Goal: Information Seeking & Learning: Learn about a topic

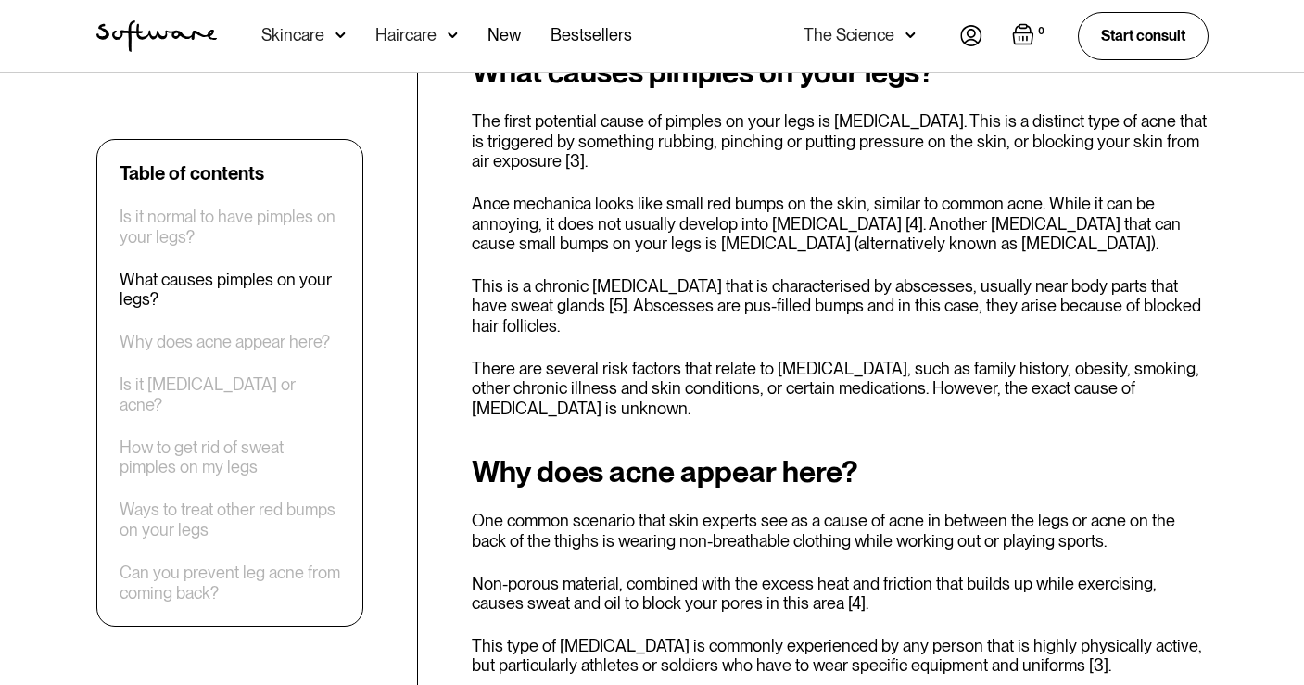
scroll to position [1382, 0]
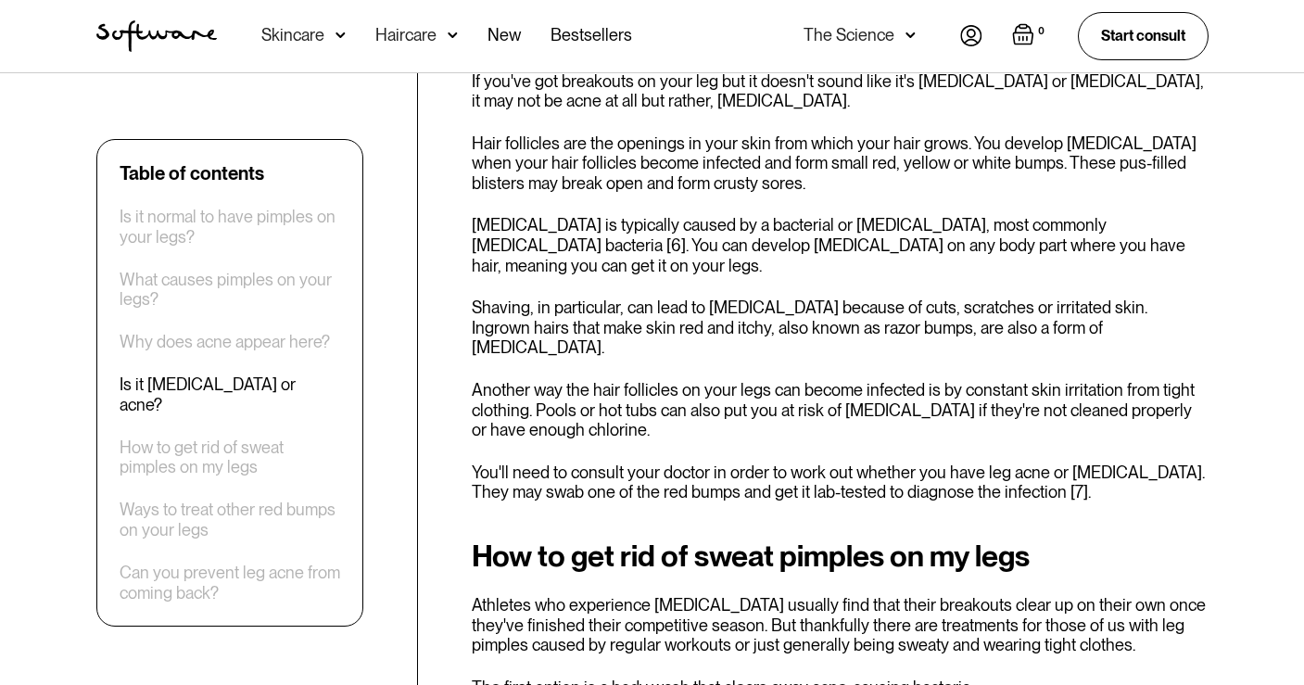
scroll to position [2248, 0]
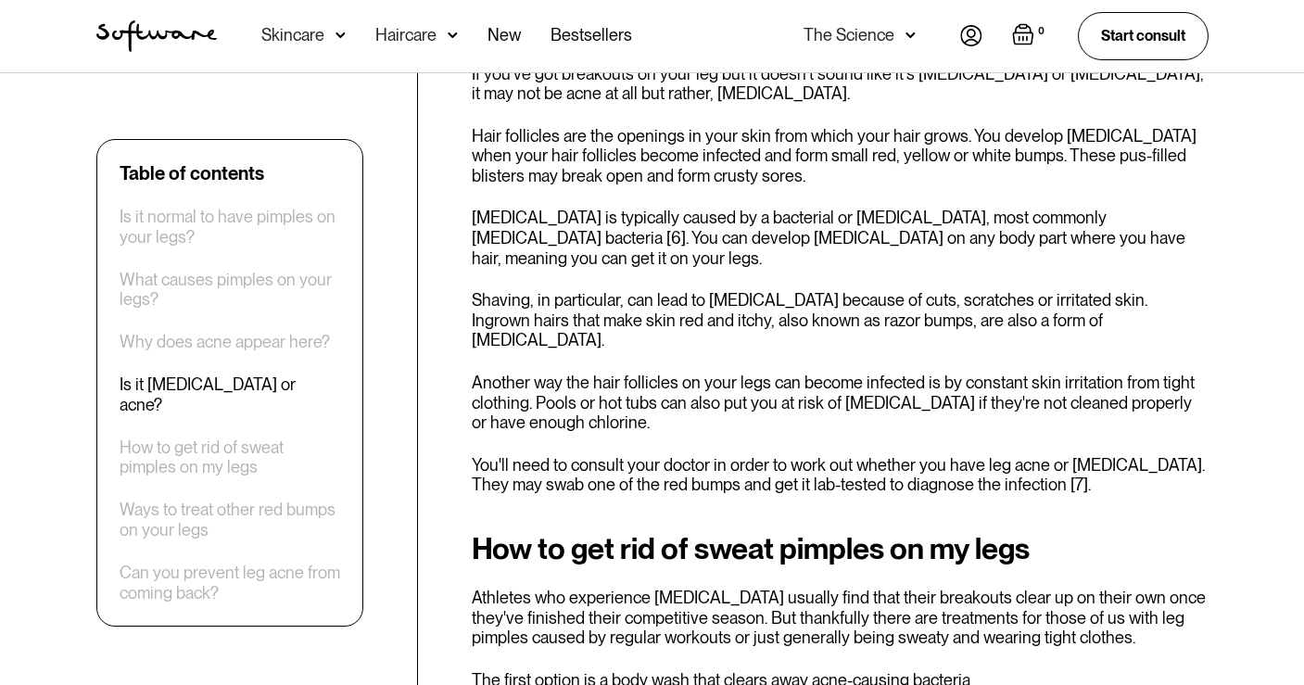
click at [437, 122] on div "Table of contents Is it normal to have pimples on your legs? What causes pimple…" at bounding box center [652, 426] width 1157 height 4013
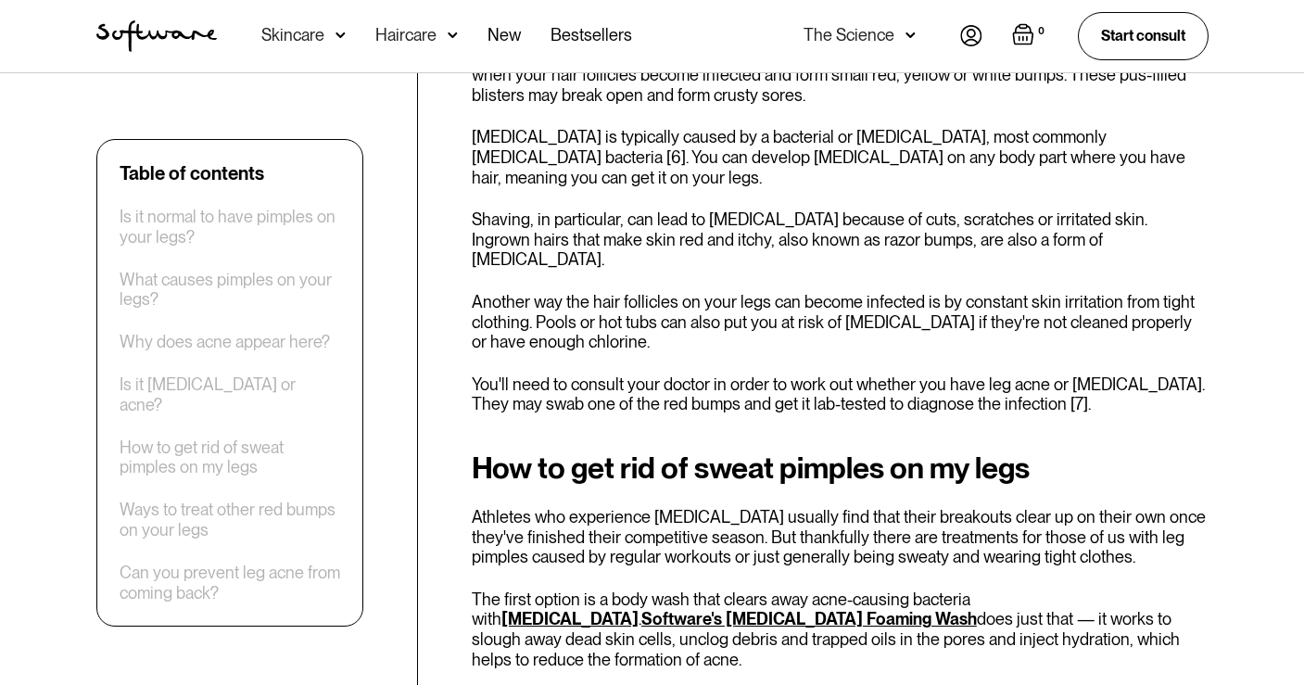
scroll to position [2330, 0]
click at [437, 122] on div "Table of contents Is it normal to have pimples on your legs? What causes pimple…" at bounding box center [652, 345] width 1157 height 4013
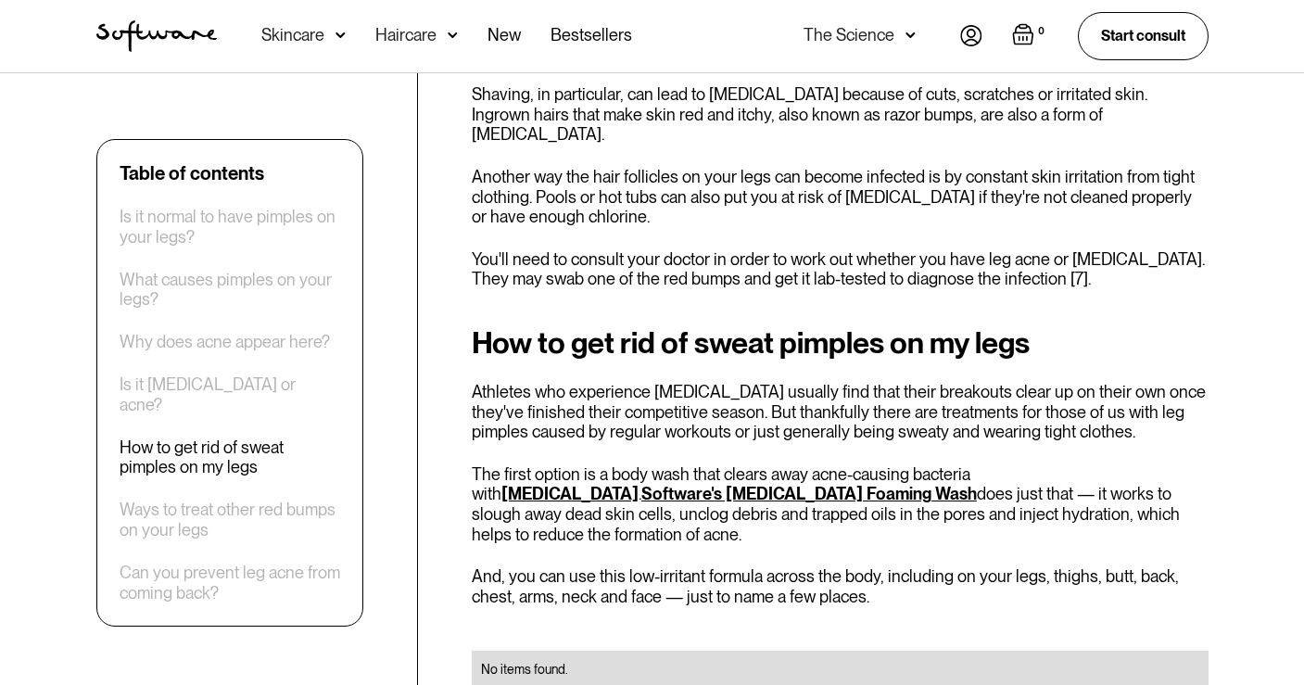
scroll to position [2458, 0]
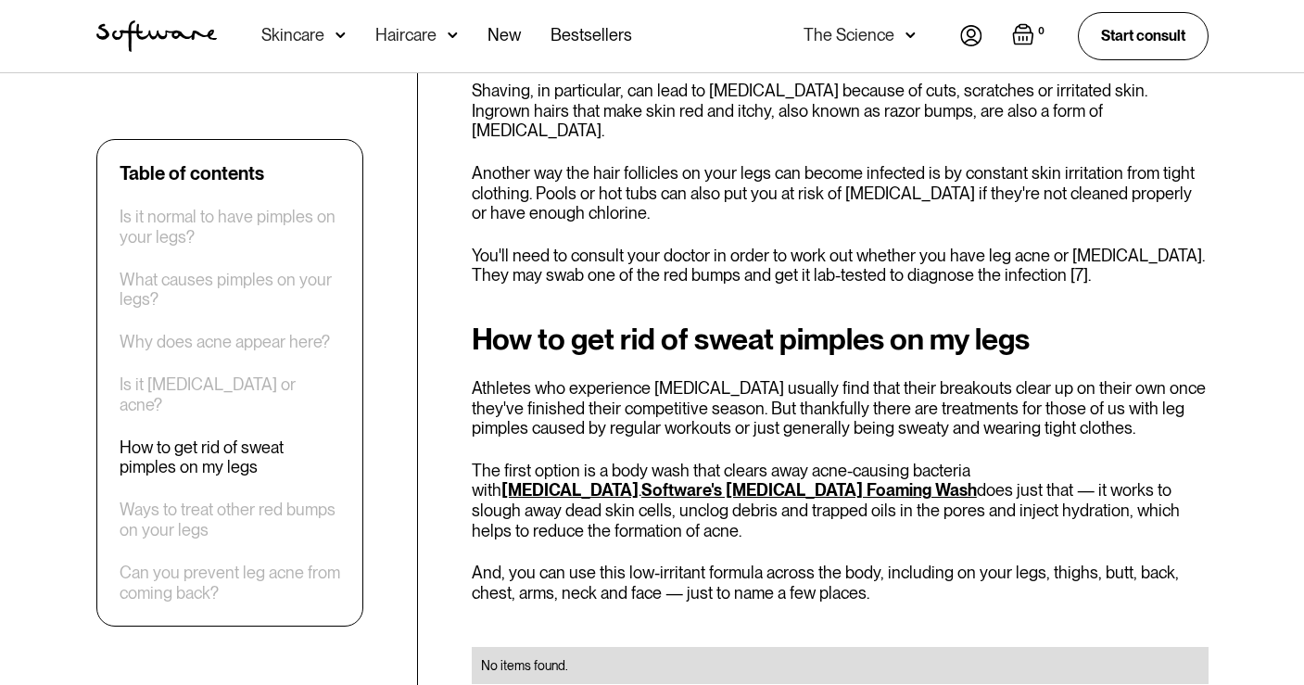
click at [437, 122] on div "Table of contents Is it normal to have pimples on your legs? What causes pimple…" at bounding box center [652, 217] width 1157 height 4013
click at [433, 99] on div "Table of contents Is it normal to have pimples on your legs? What causes pimple…" at bounding box center [652, 217] width 1157 height 4013
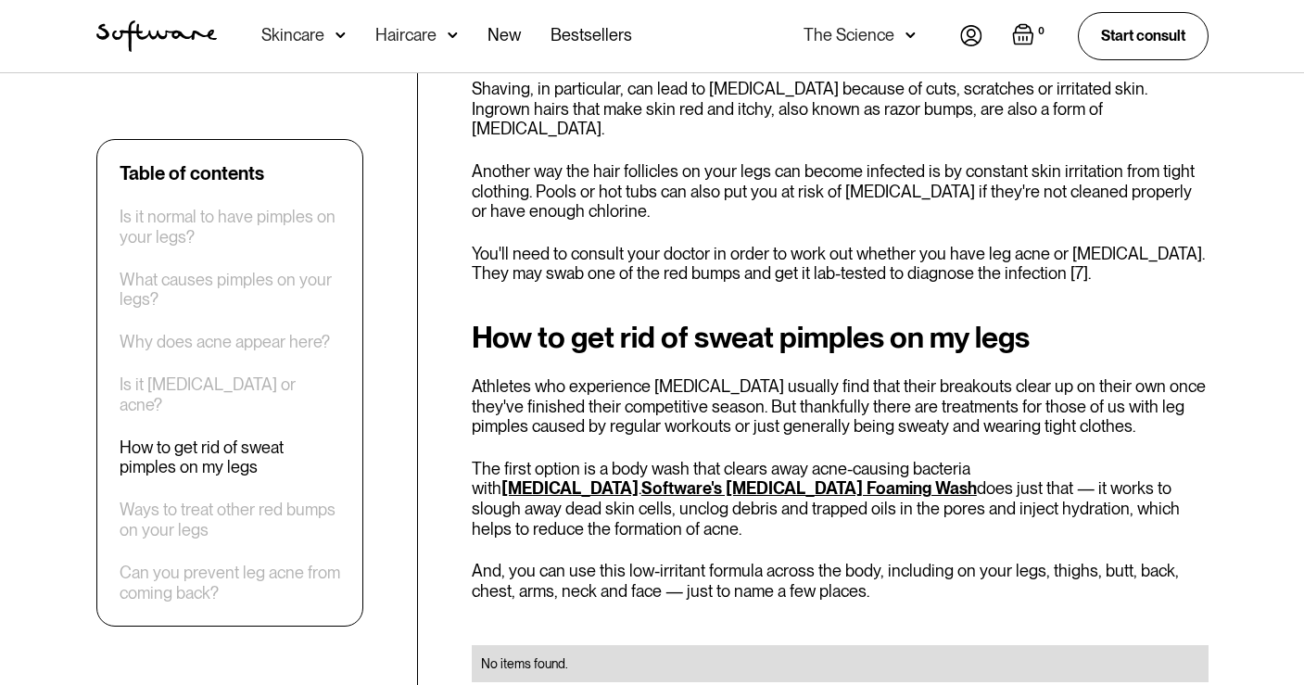
scroll to position [2459, 0]
click at [433, 99] on div "Table of contents Is it normal to have pimples on your legs? What causes pimple…" at bounding box center [652, 216] width 1157 height 4013
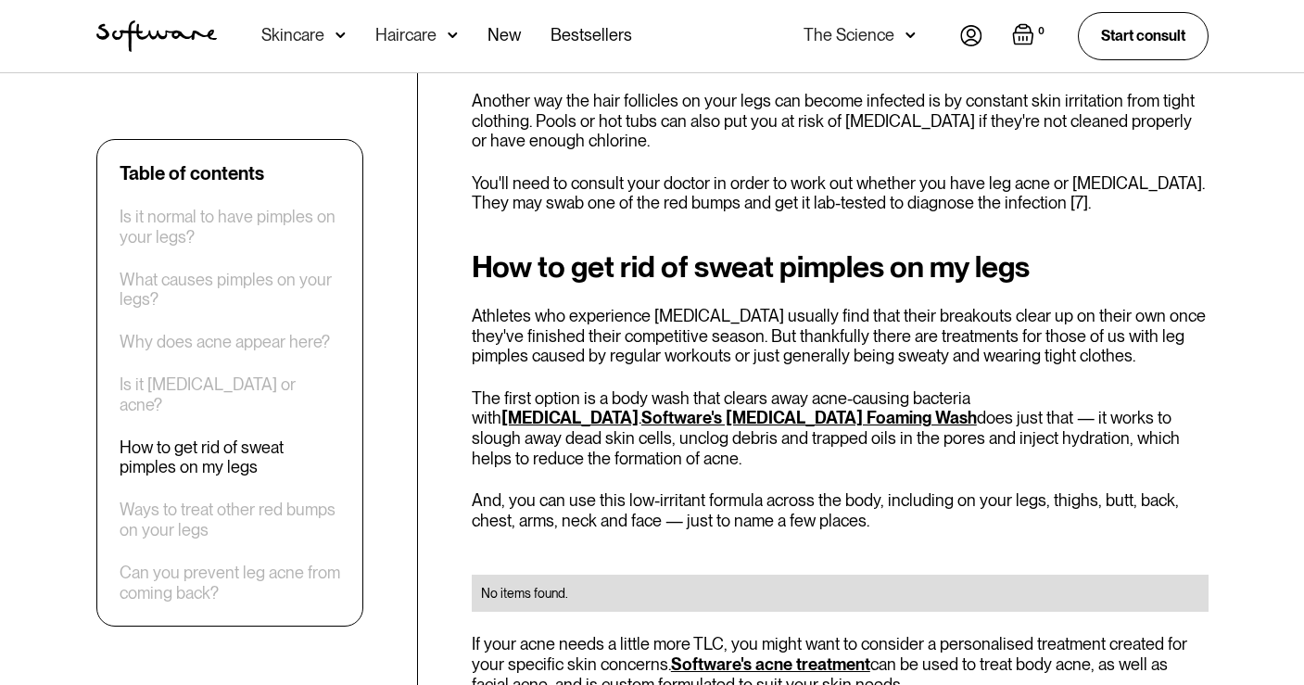
scroll to position [2535, 0]
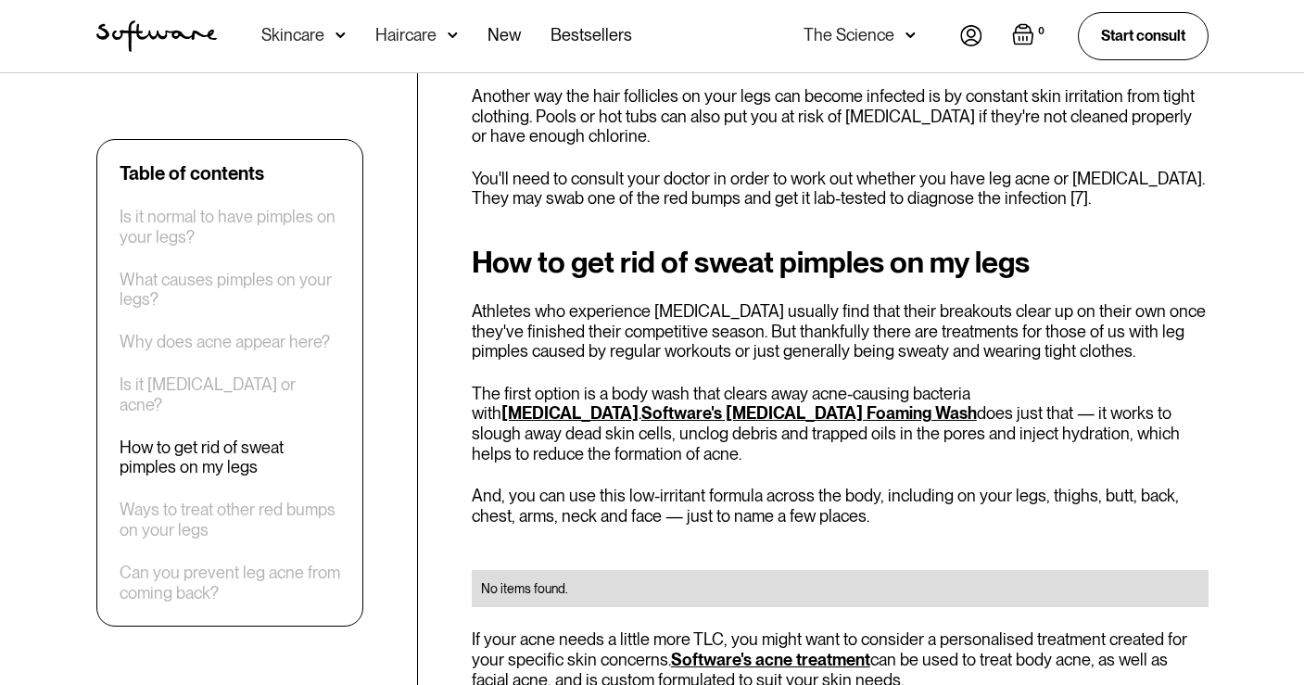
click at [433, 99] on div "Table of contents Is it normal to have pimples on your legs? What causes pimple…" at bounding box center [652, 140] width 1157 height 4013
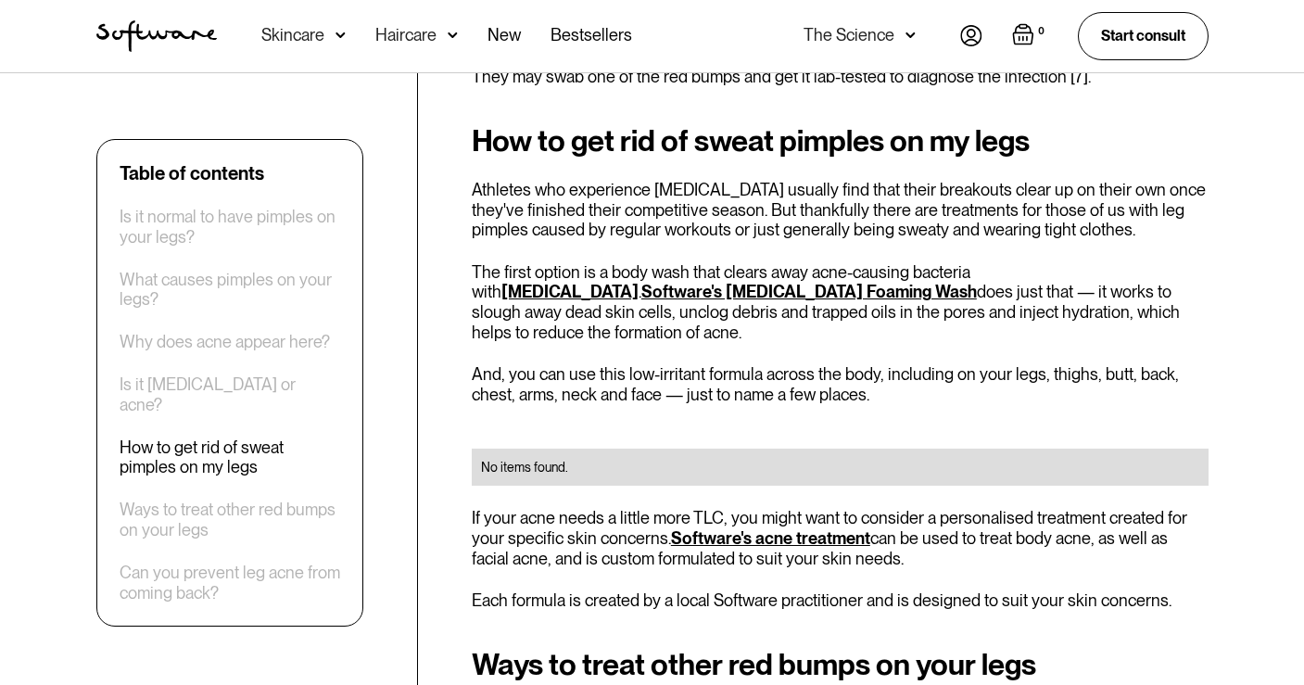
scroll to position [2663, 0]
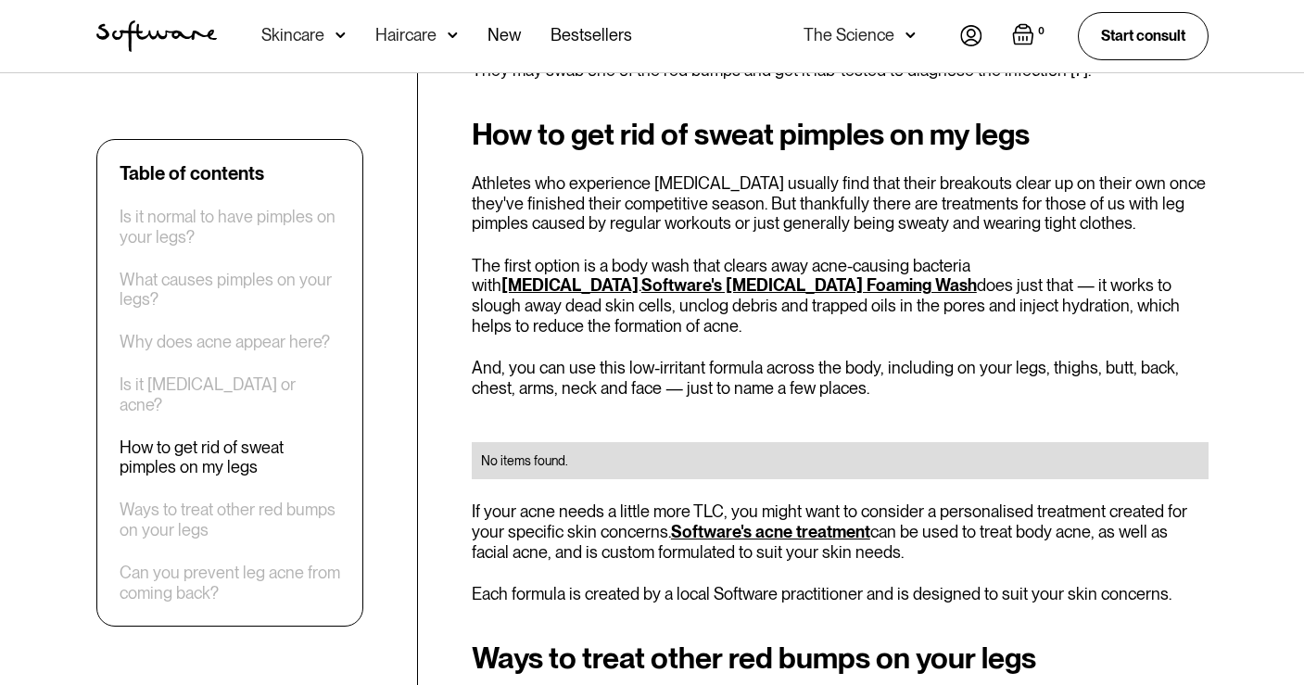
click at [433, 99] on div "Table of contents Is it normal to have pimples on your legs? What causes pimple…" at bounding box center [652, 12] width 1157 height 4013
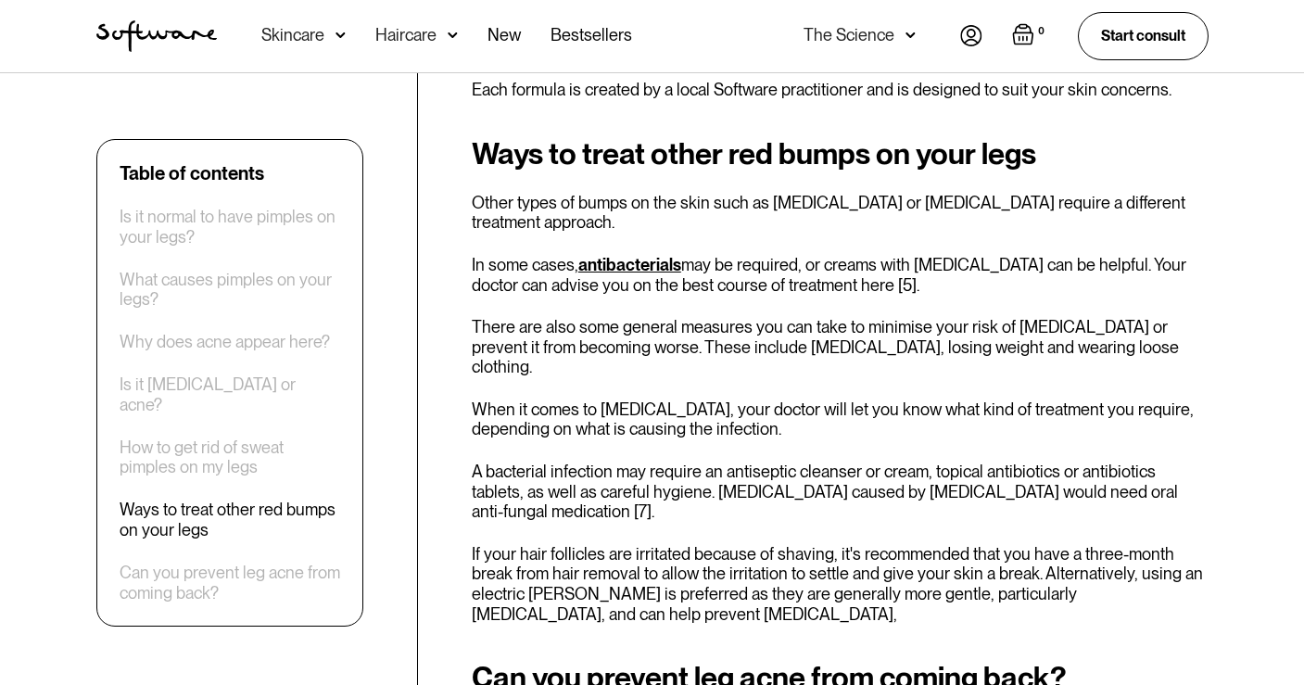
scroll to position [3163, 0]
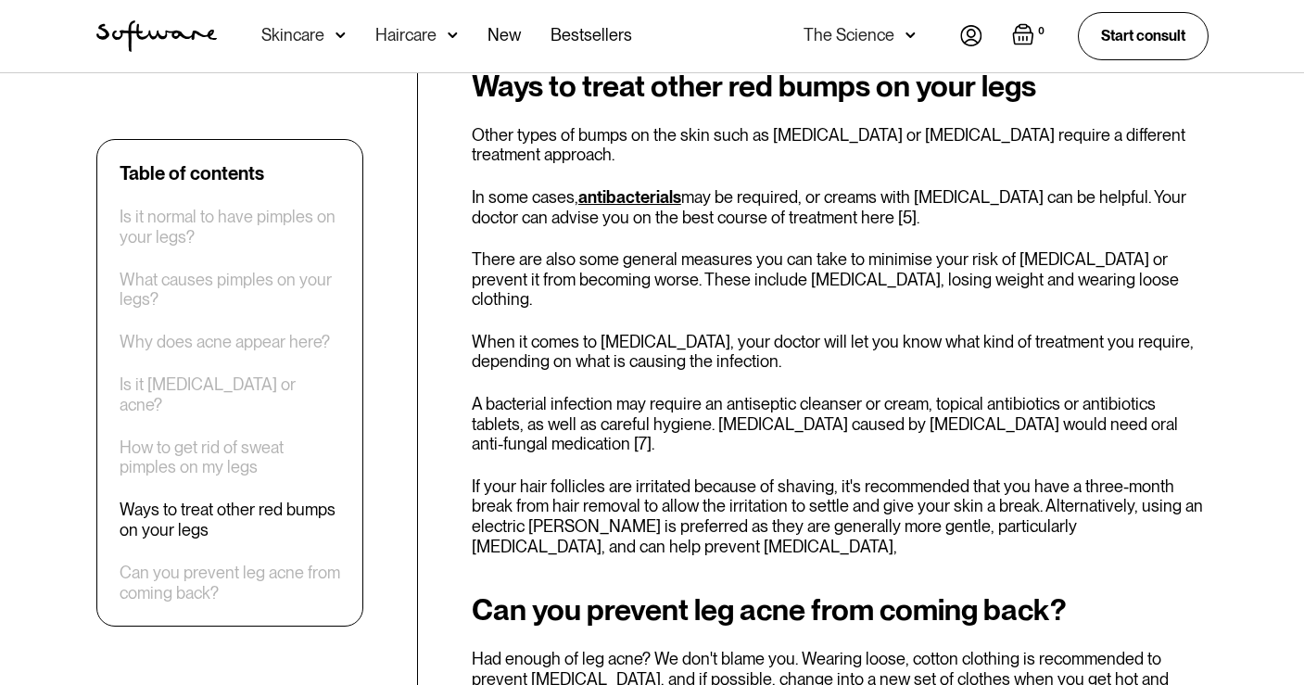
scroll to position [3236, 0]
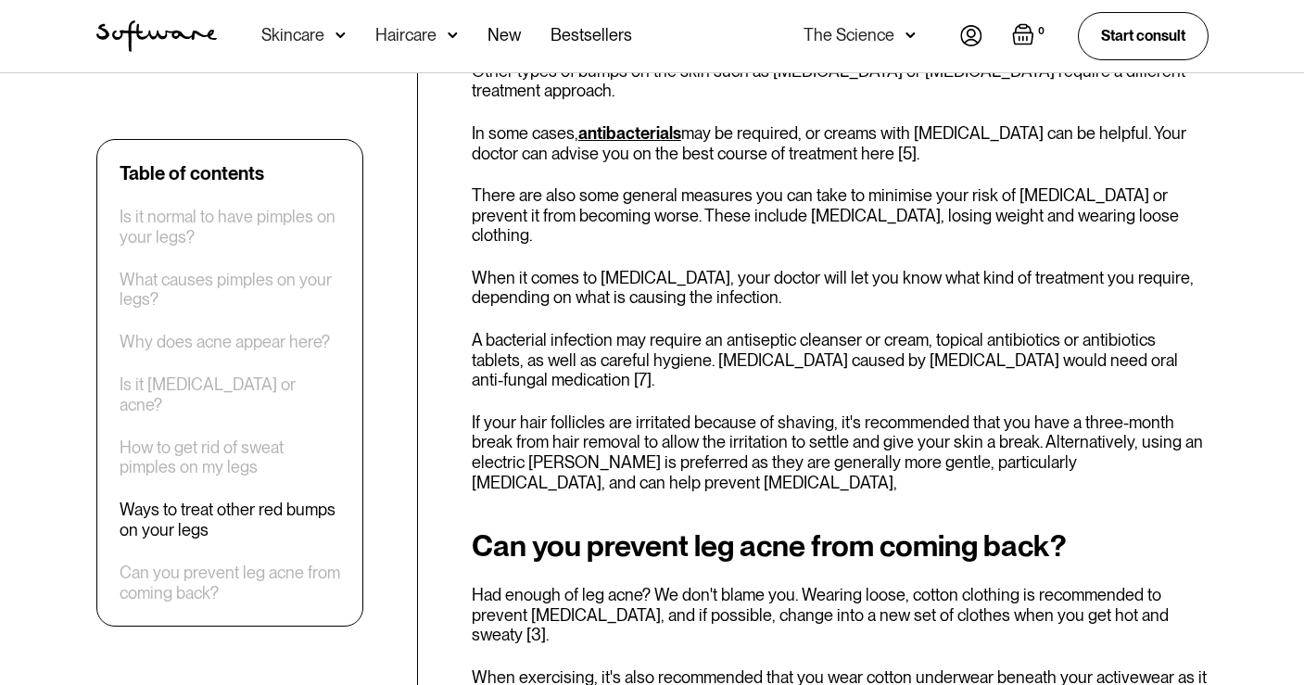
scroll to position [3302, 0]
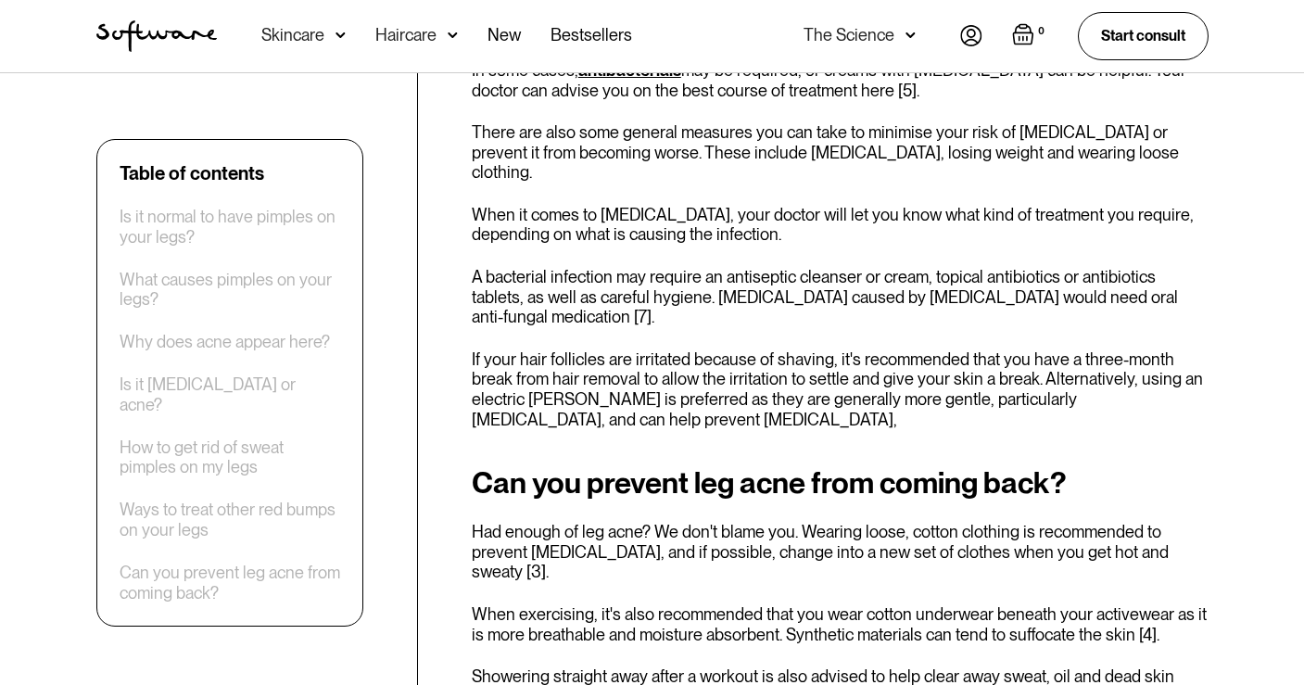
scroll to position [3363, 0]
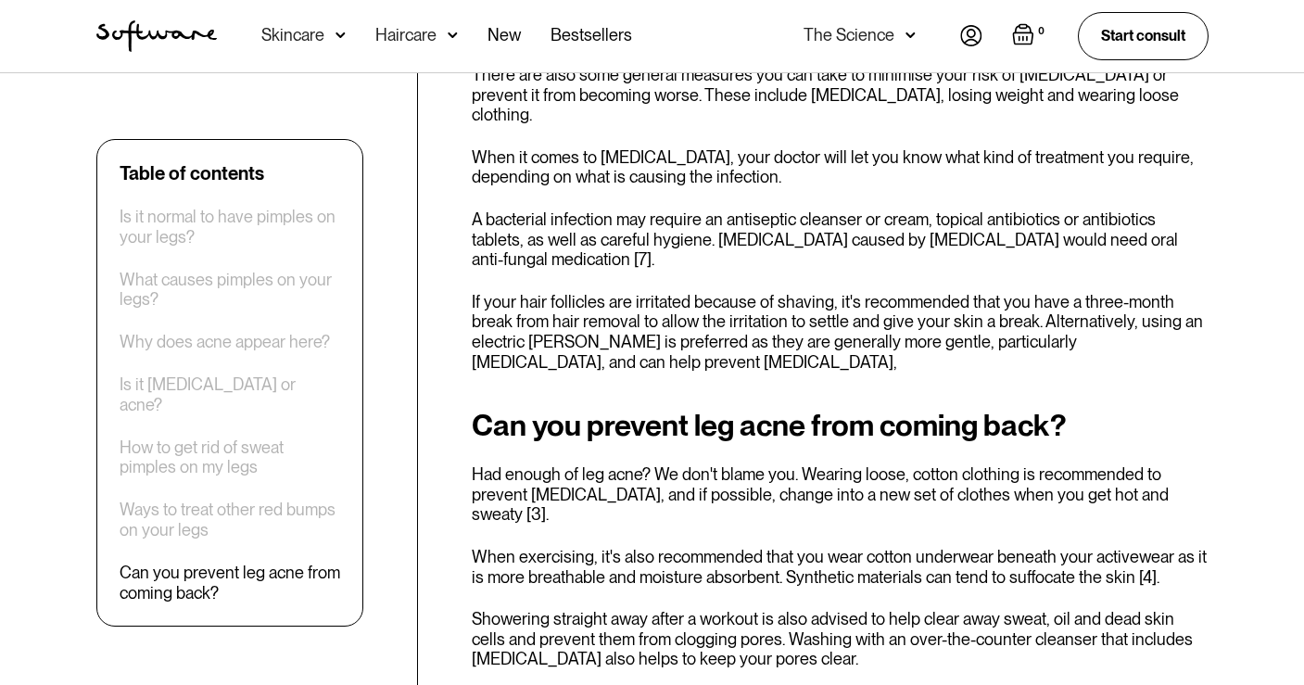
scroll to position [3423, 0]
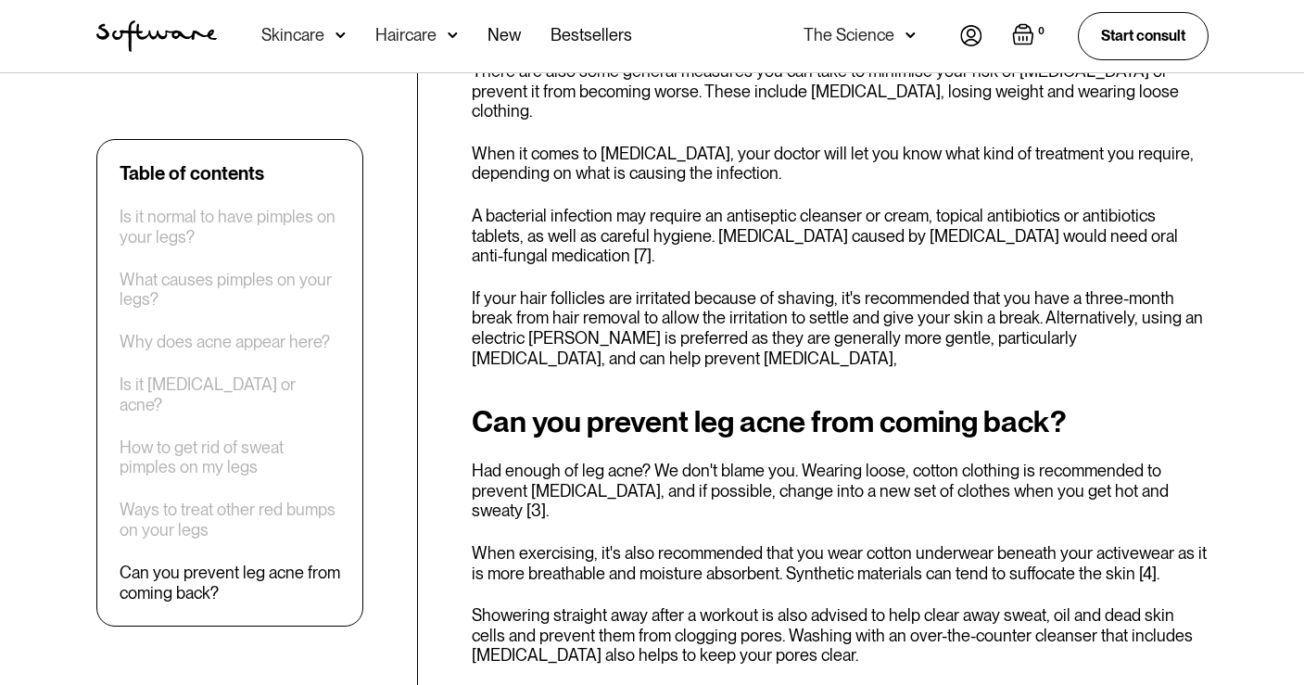
scroll to position [3421, 0]
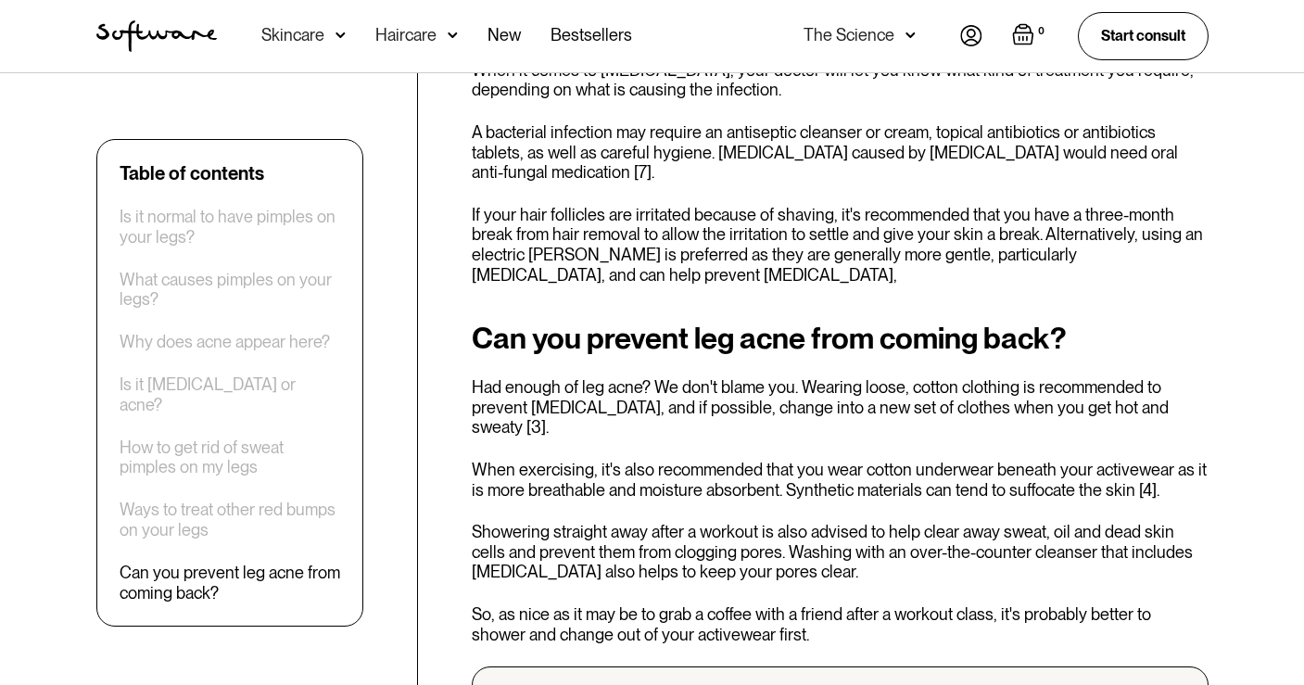
scroll to position [3507, 0]
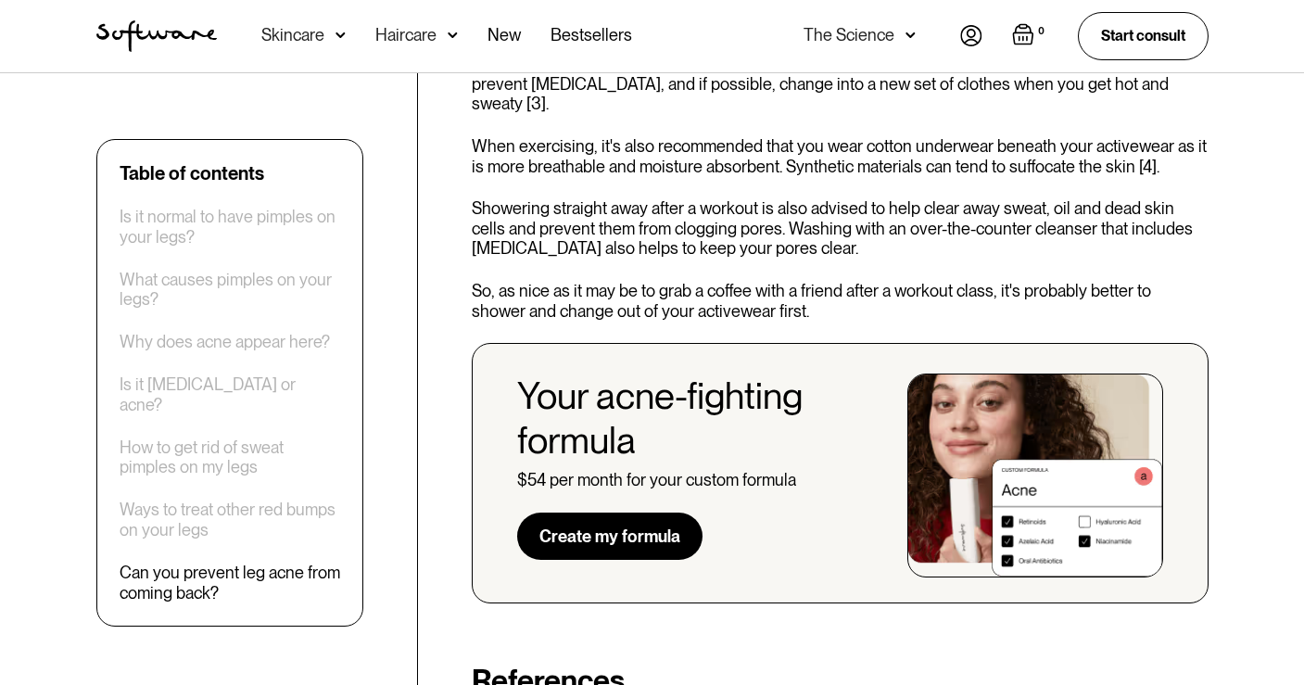
scroll to position [3823, 0]
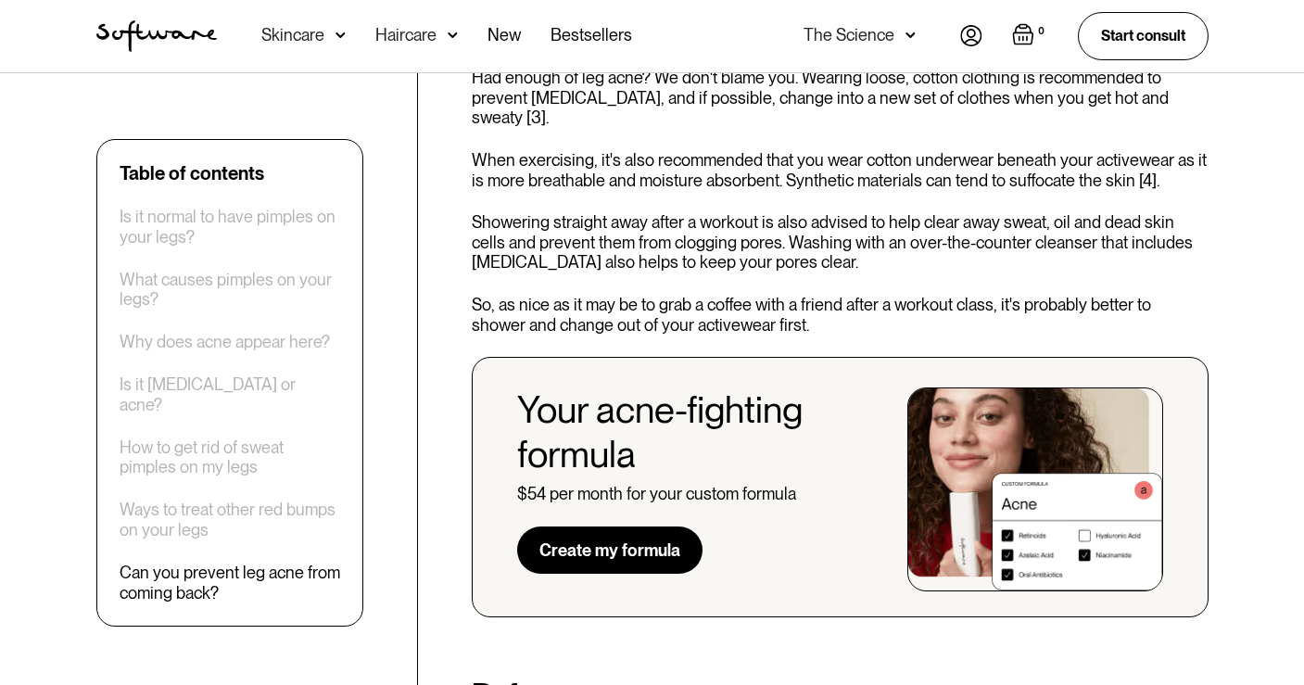
scroll to position [3813, 0]
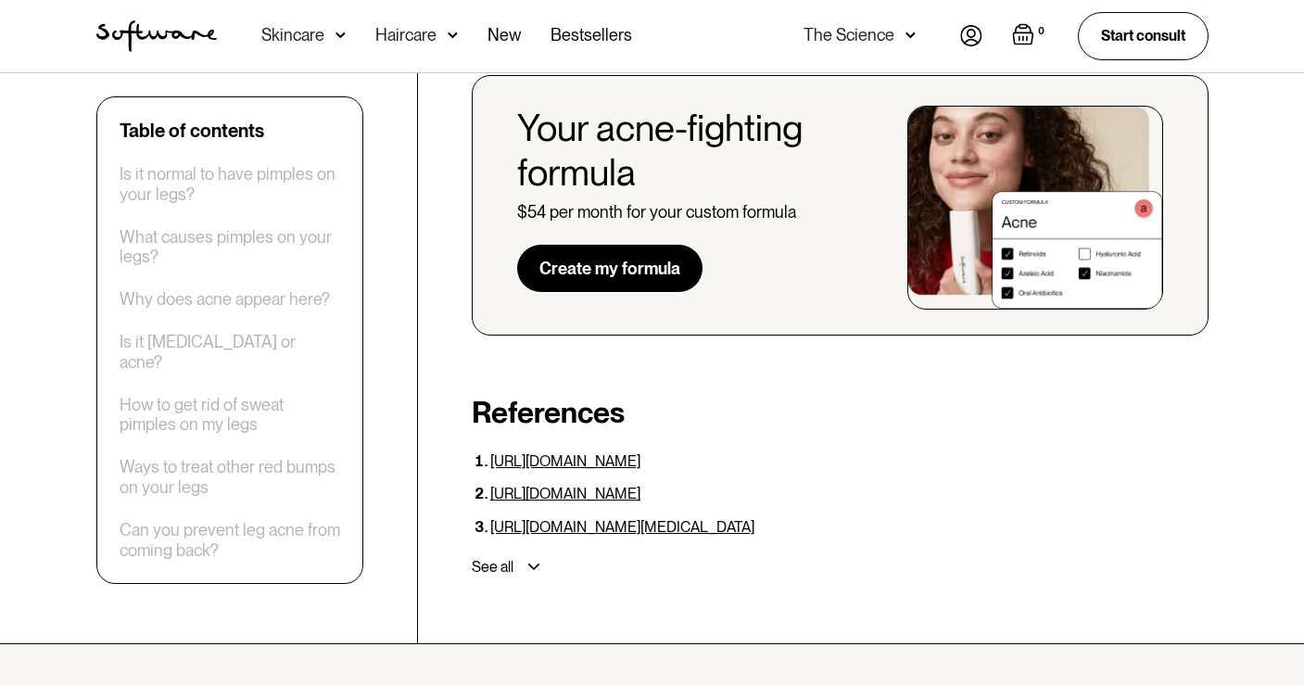
scroll to position [4101, 0]
